Goal: Information Seeking & Learning: Learn about a topic

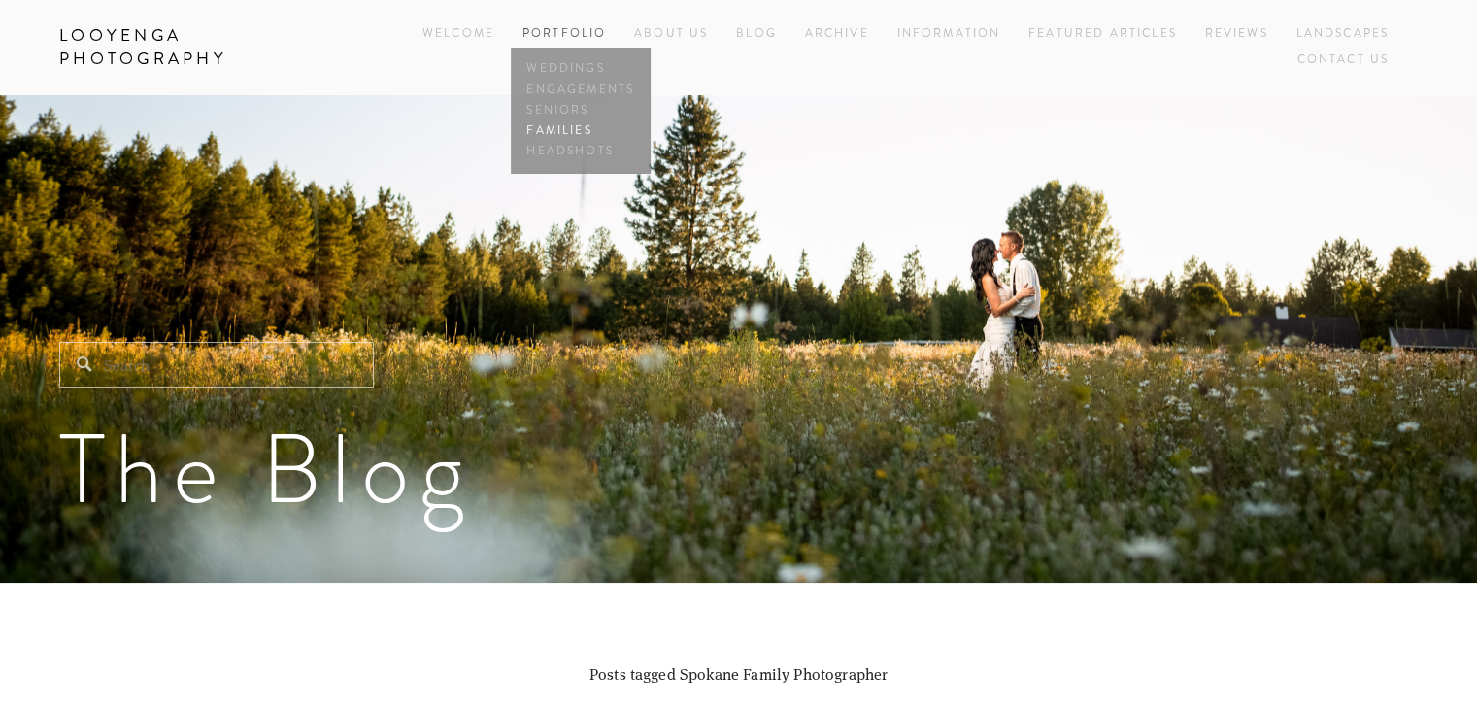
click at [571, 131] on link "Families" at bounding box center [581, 130] width 117 height 20
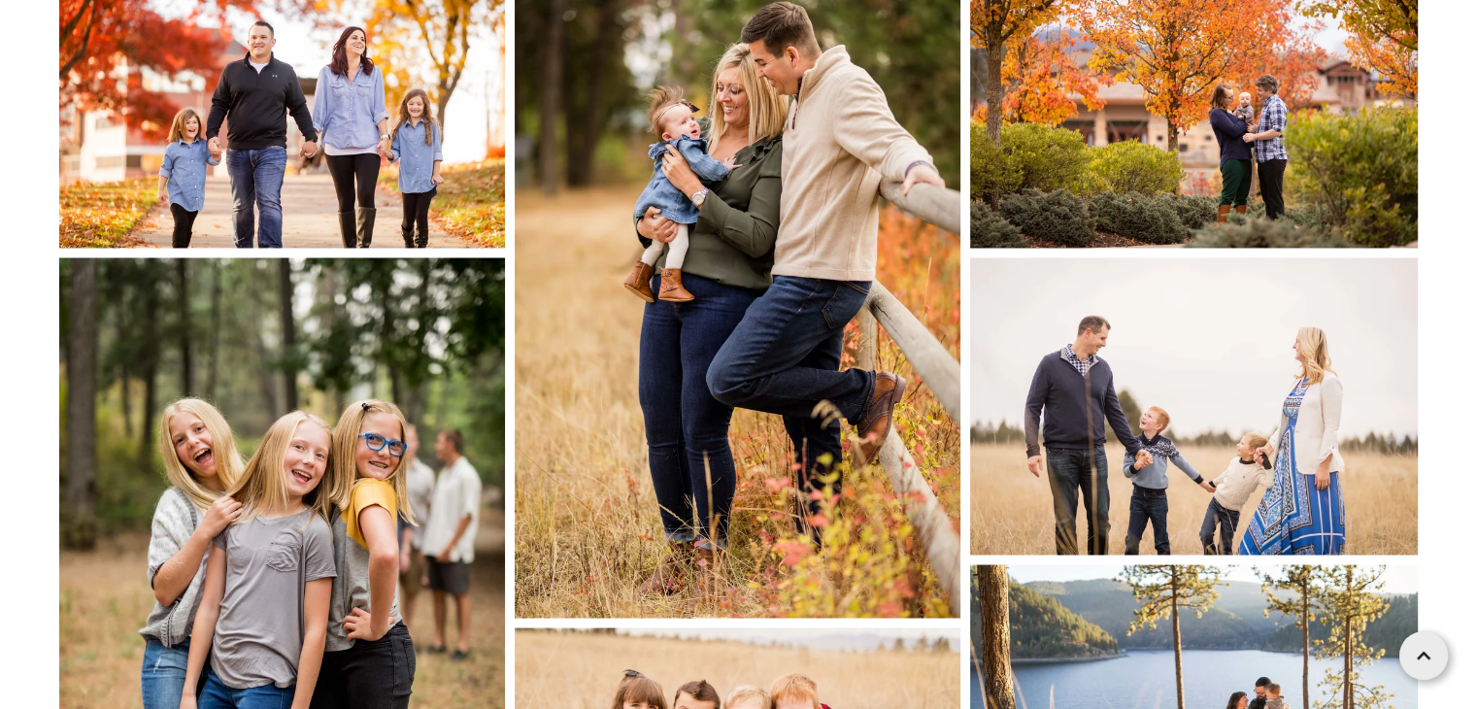
scroll to position [3461, 0]
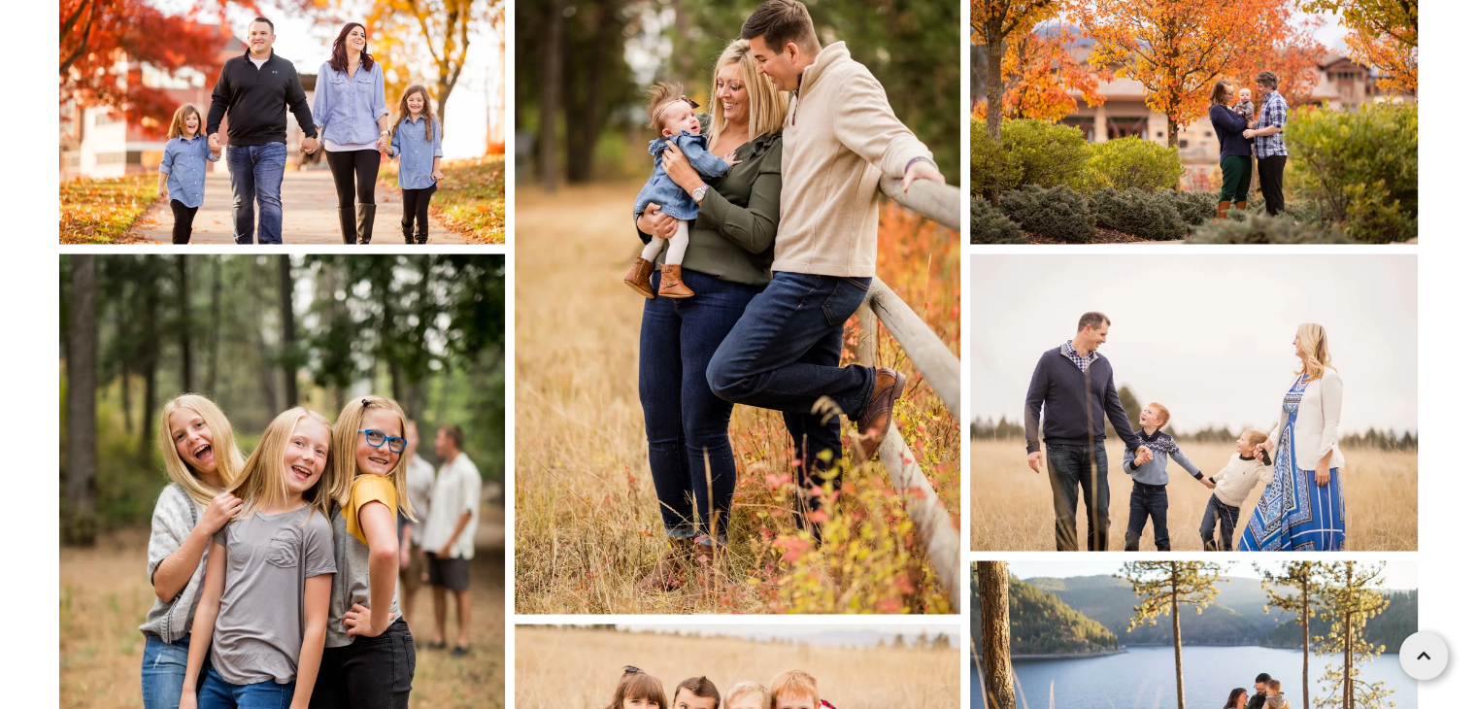
click at [742, 125] on img at bounding box center [738, 280] width 446 height 669
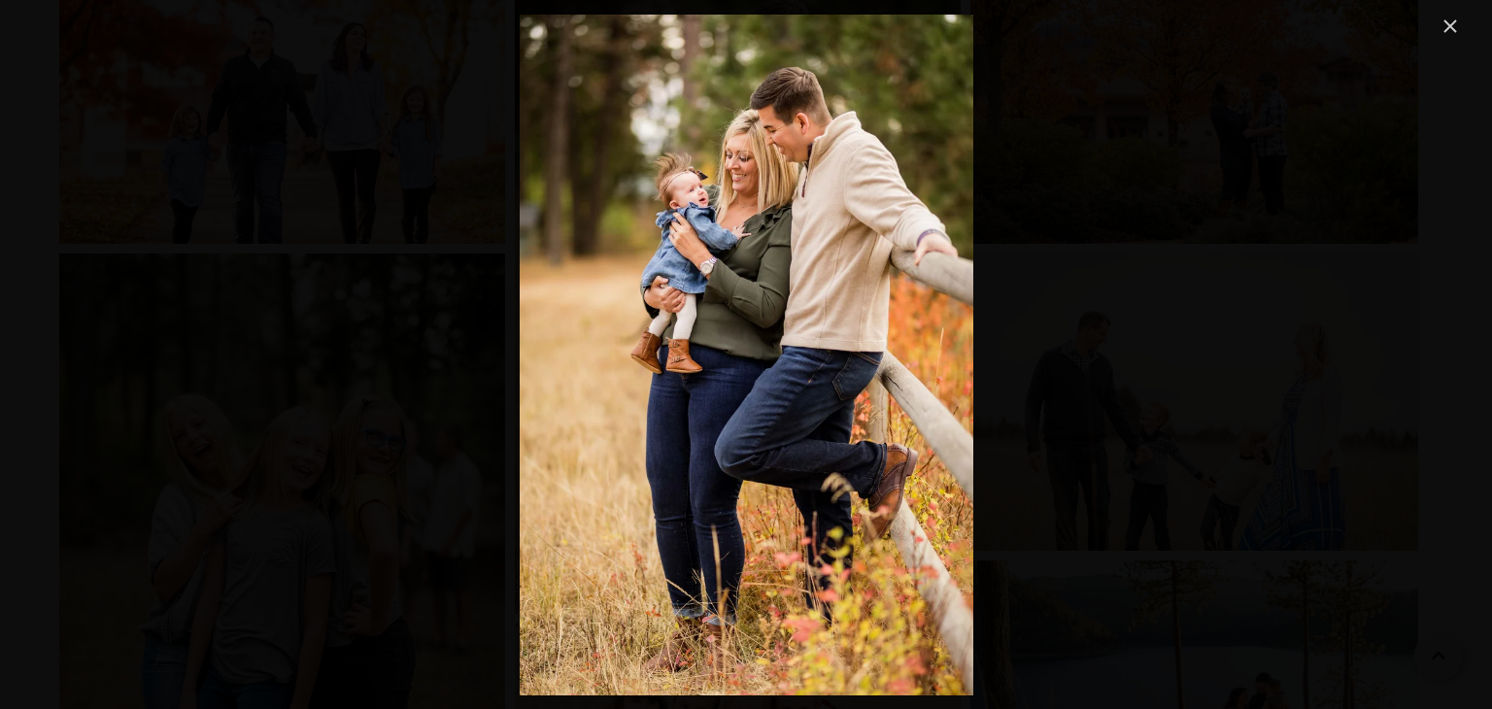
click at [1443, 28] on link "Close" at bounding box center [1449, 26] width 23 height 23
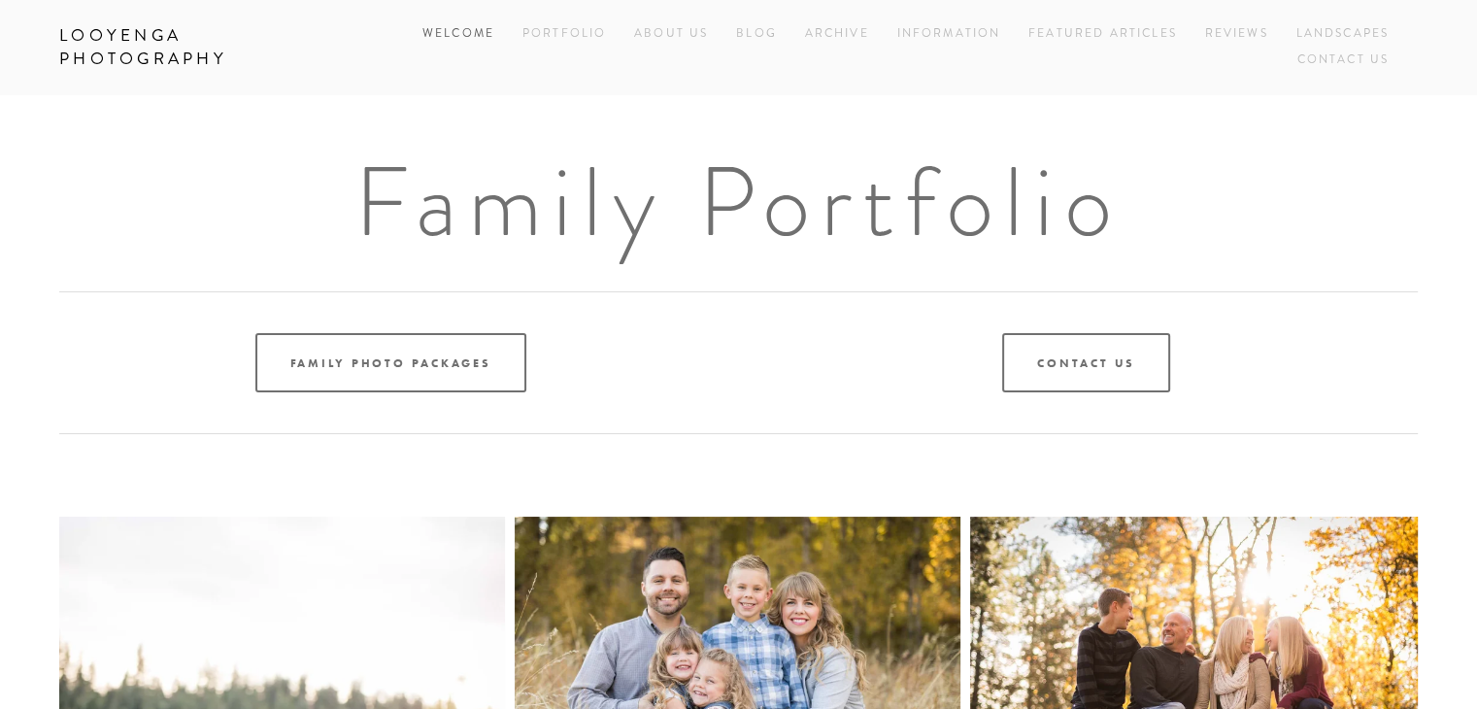
click at [443, 32] on link "Welcome" at bounding box center [458, 34] width 72 height 26
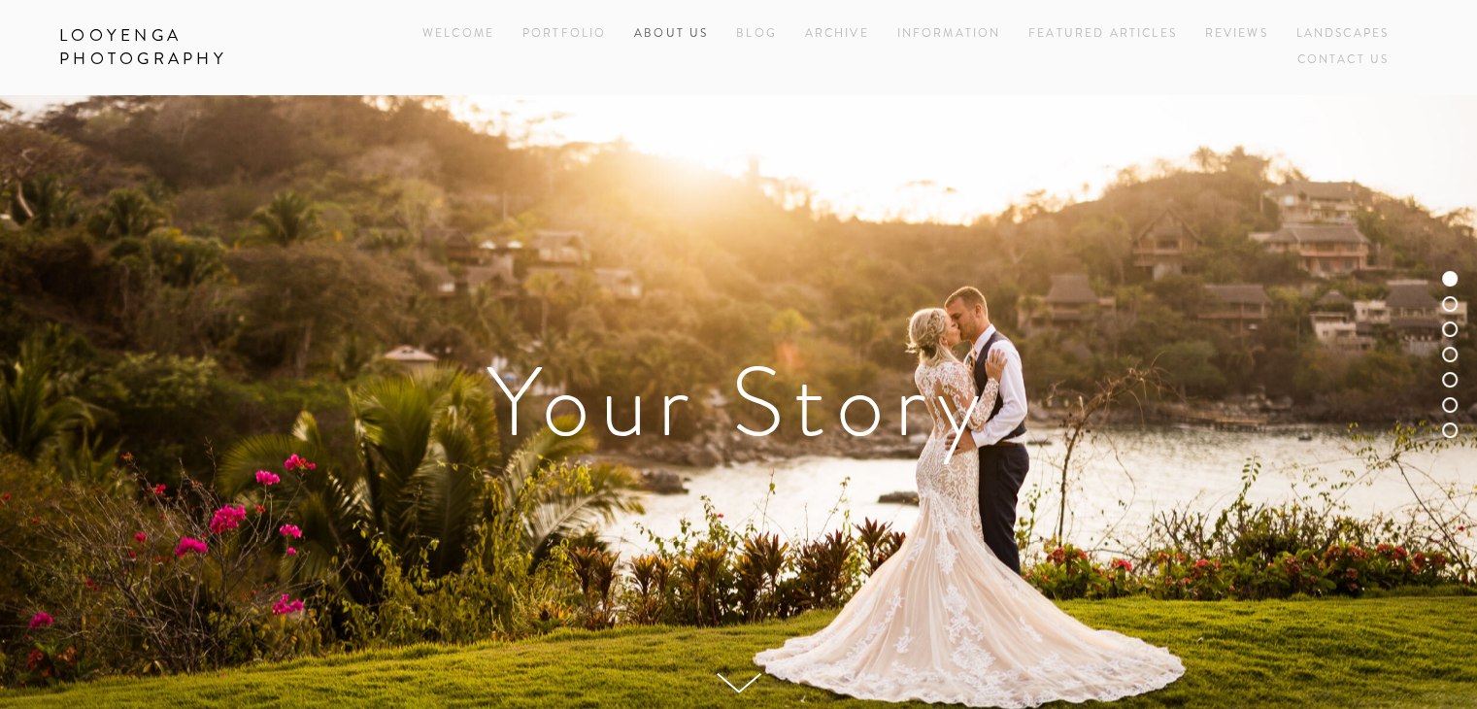
click at [669, 36] on link "About Us" at bounding box center [671, 34] width 74 height 26
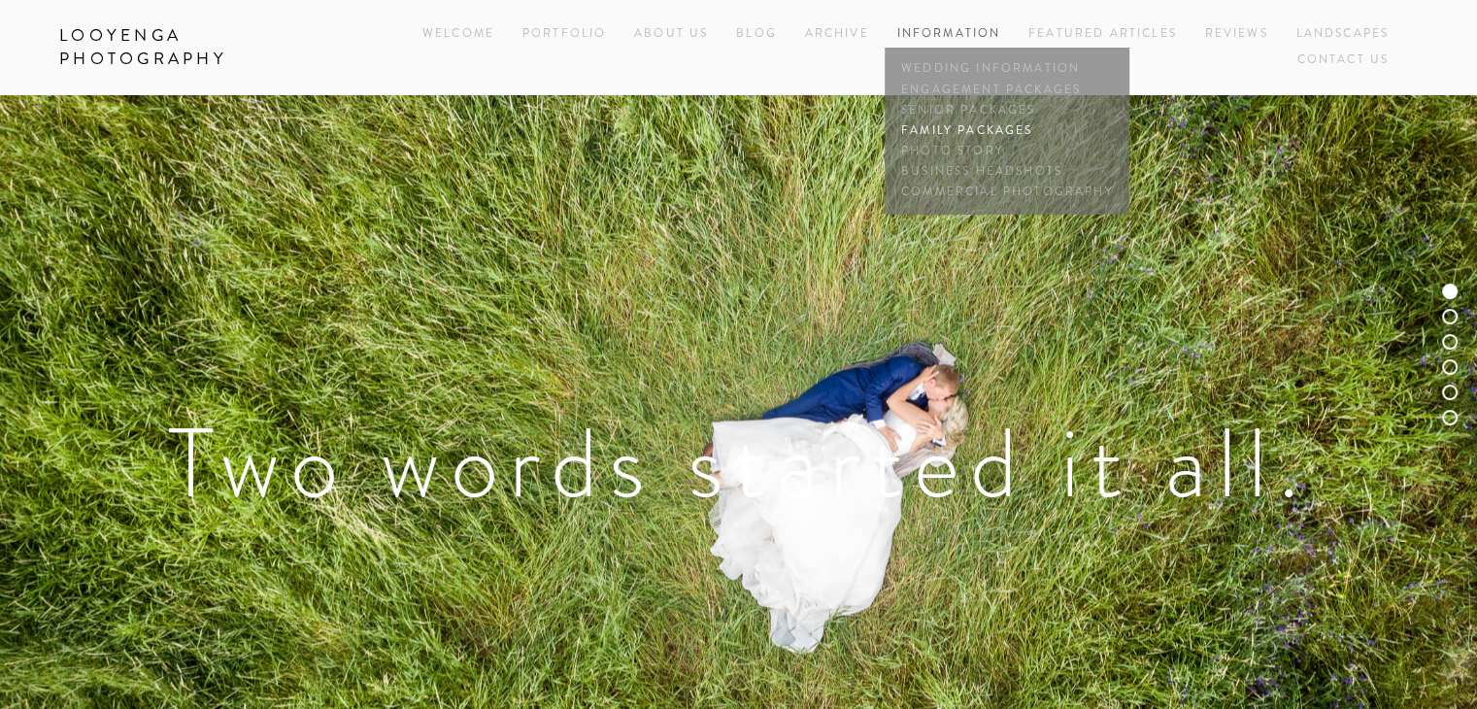
click at [948, 128] on link "Family Packages" at bounding box center [1006, 130] width 221 height 20
